Goal: Information Seeking & Learning: Learn about a topic

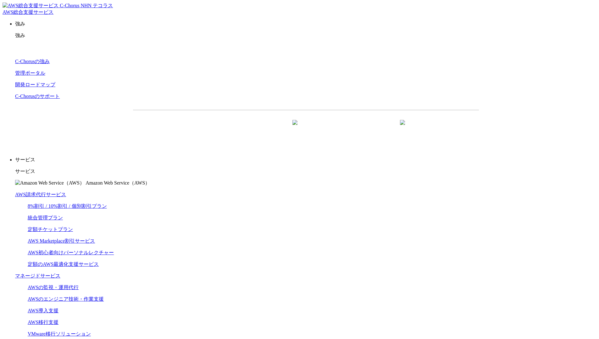
scroll to position [1833, 0]
